Goal: Check status: Check status

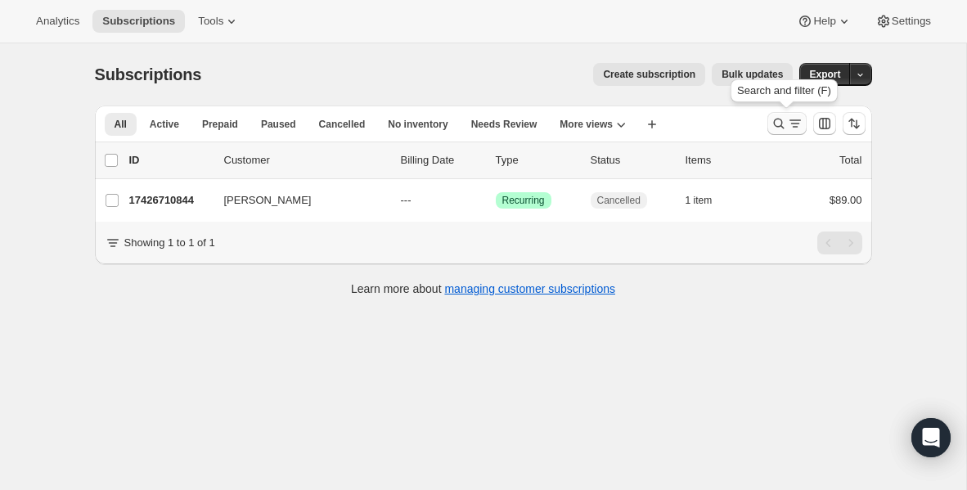
click at [778, 125] on icon "Search and filter results" at bounding box center [779, 123] width 16 height 16
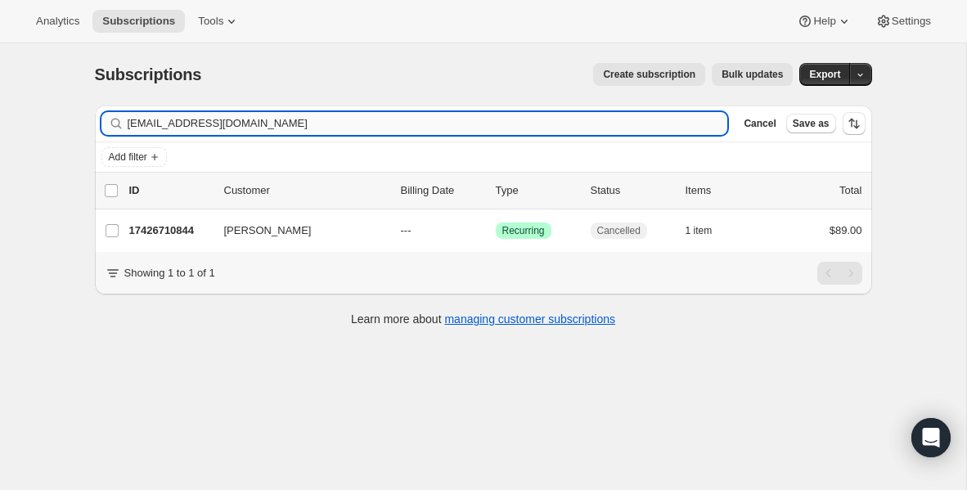
click at [321, 122] on input "[EMAIL_ADDRESS][DOMAIN_NAME]" at bounding box center [428, 123] width 600 height 23
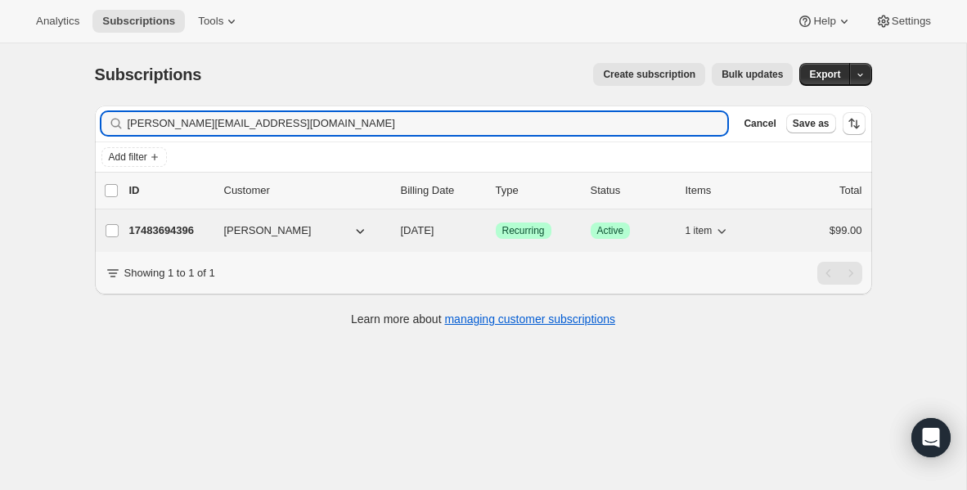
type input "[PERSON_NAME][EMAIL_ADDRESS][DOMAIN_NAME]"
click at [180, 234] on p "17483694396" at bounding box center [170, 230] width 82 height 16
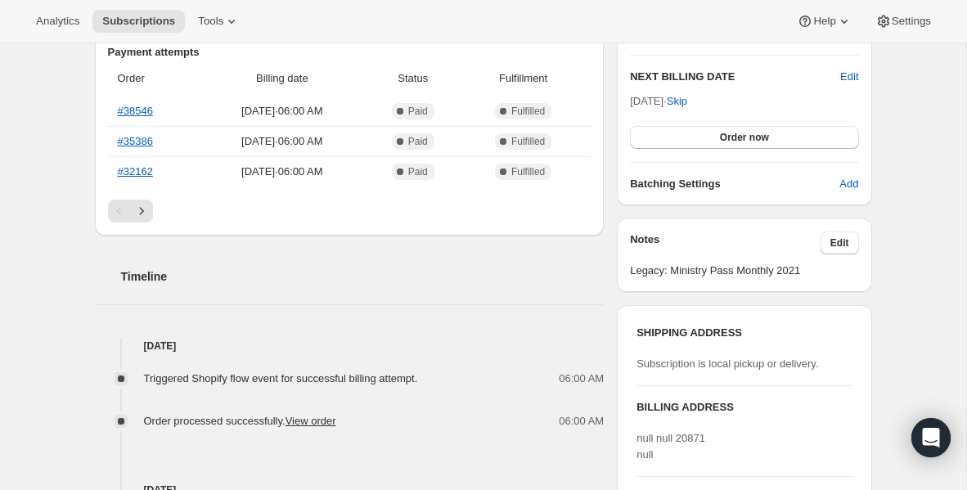
scroll to position [439, 0]
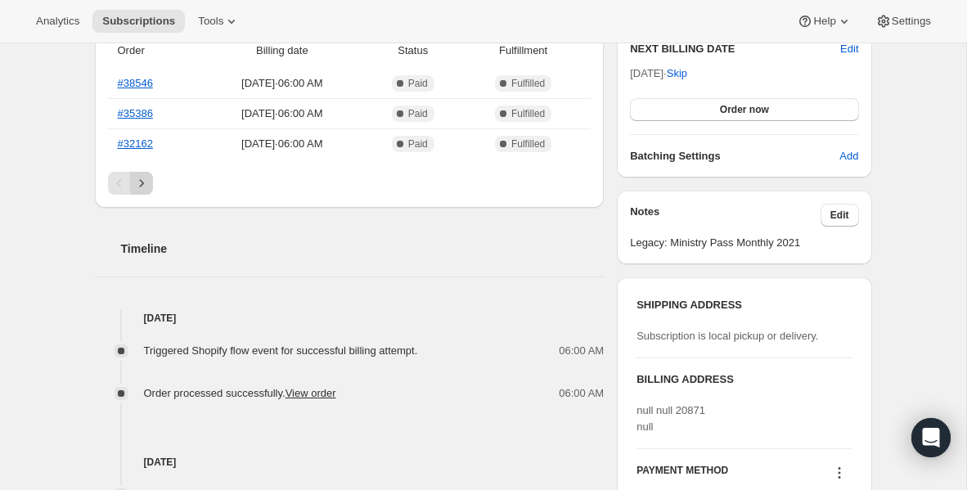
click at [142, 180] on icon "Next" at bounding box center [141, 183] width 16 height 16
click at [143, 185] on icon "Next" at bounding box center [141, 183] width 16 height 16
click at [142, 182] on icon "Next" at bounding box center [141, 182] width 4 height 7
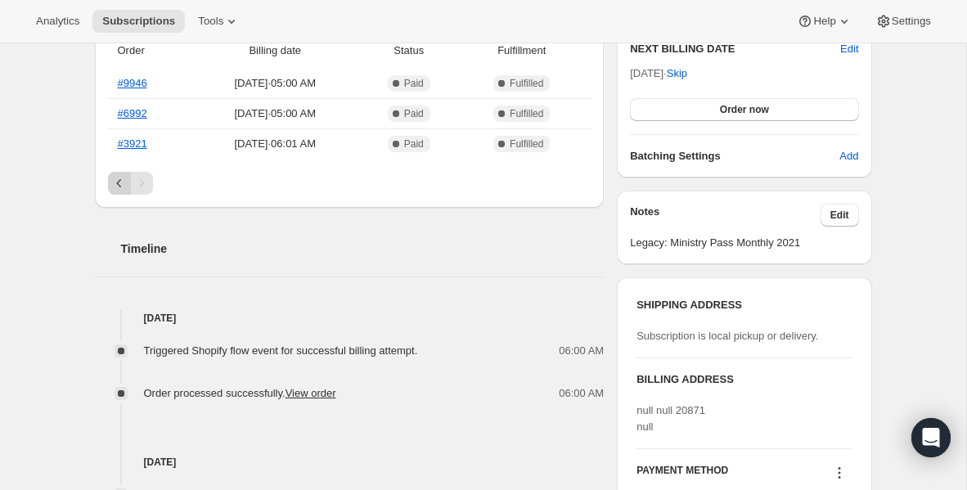
click at [108, 183] on button "Previous" at bounding box center [119, 183] width 23 height 23
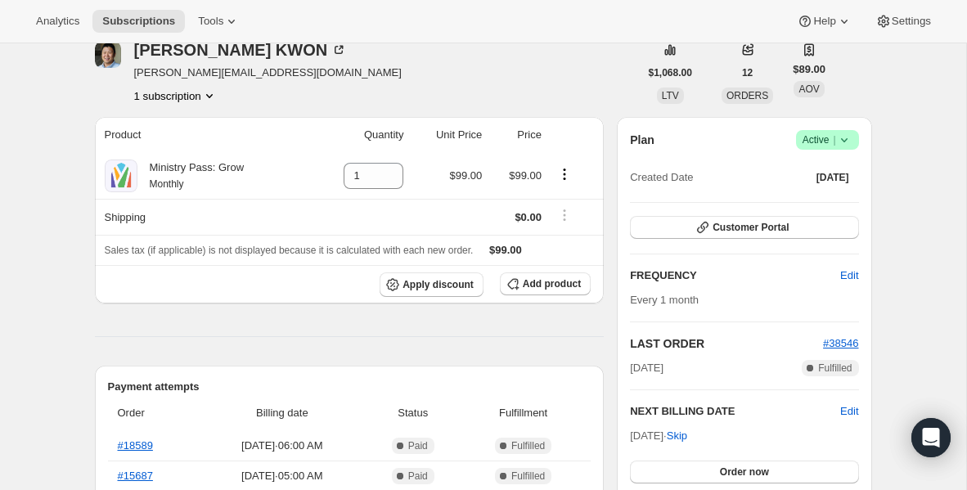
scroll to position [99, 0]
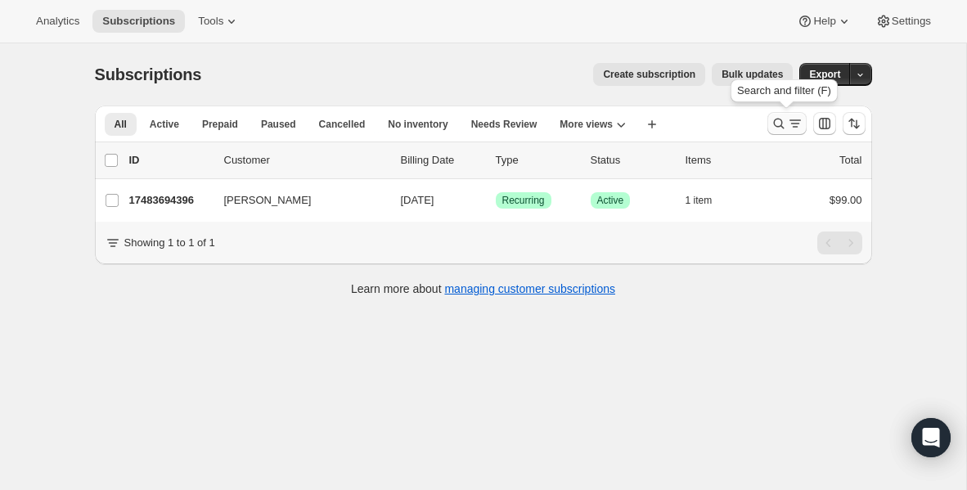
click at [775, 129] on icon "Search and filter results" at bounding box center [779, 123] width 16 height 16
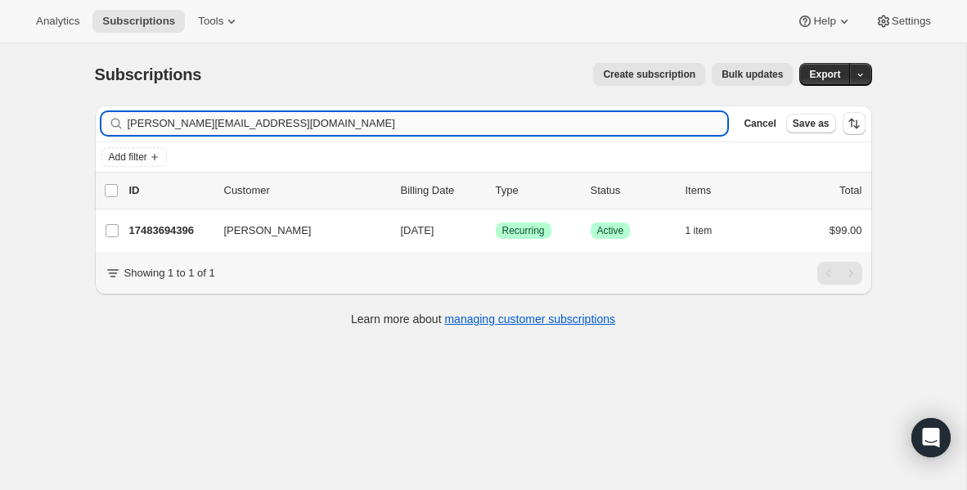
click at [361, 124] on input "[PERSON_NAME][EMAIL_ADDRESS][DOMAIN_NAME]" at bounding box center [428, 123] width 600 height 23
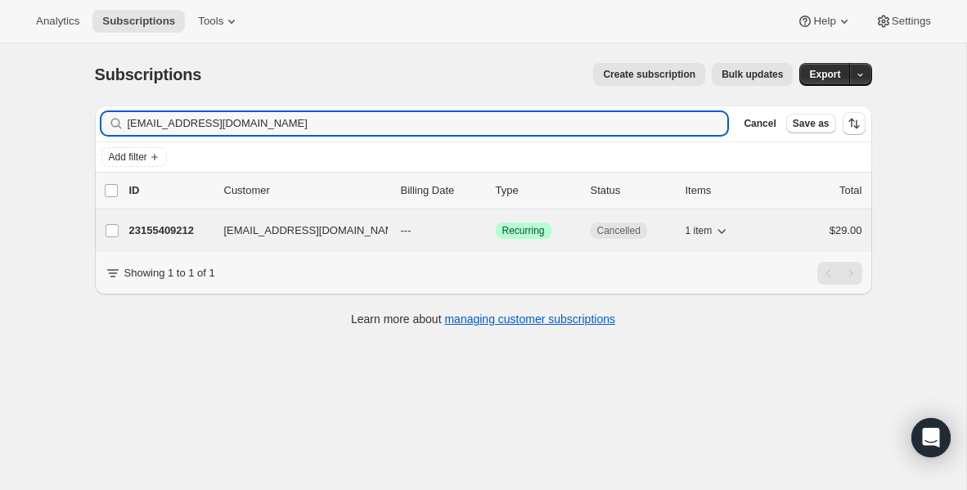
type input "[EMAIL_ADDRESS][DOMAIN_NAME]"
click at [169, 227] on p "23155409212" at bounding box center [170, 230] width 82 height 16
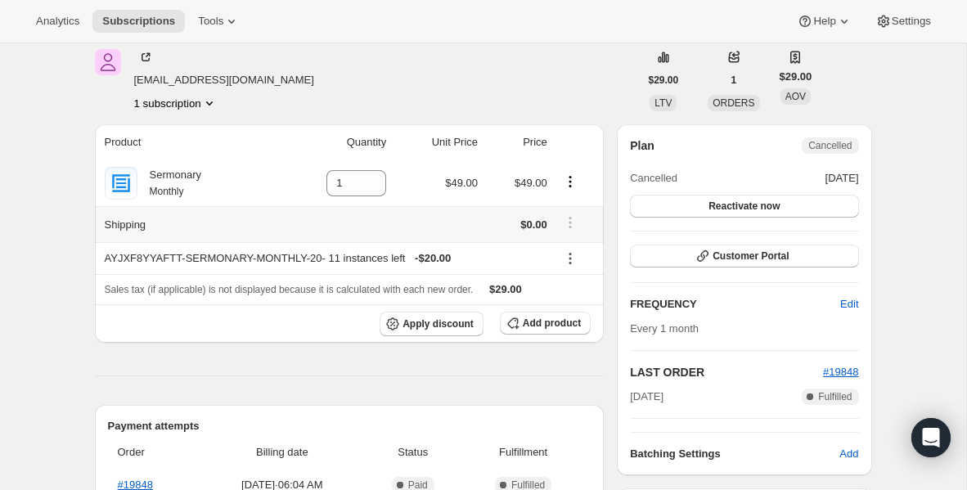
scroll to position [53, 0]
